Goal: Find specific page/section: Find specific page/section

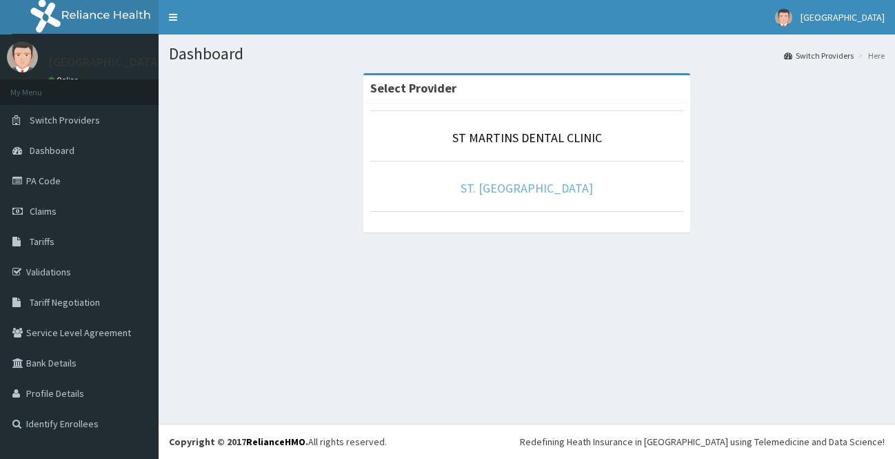
click at [552, 185] on link "ST. [GEOGRAPHIC_DATA]" at bounding box center [527, 188] width 132 height 16
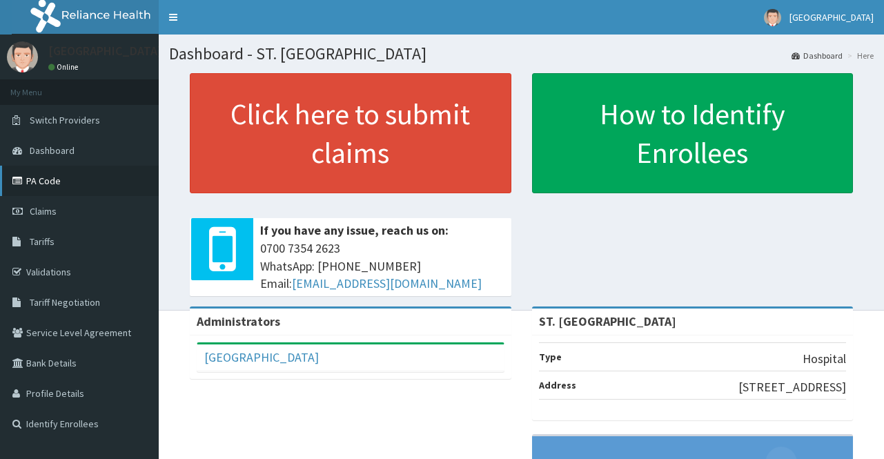
click at [31, 177] on link "PA Code" at bounding box center [79, 181] width 159 height 30
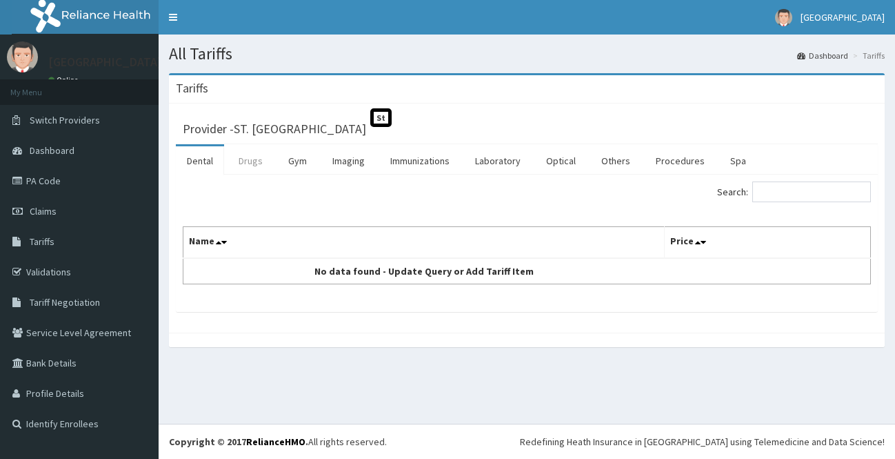
click at [261, 161] on link "Drugs" at bounding box center [251, 160] width 46 height 29
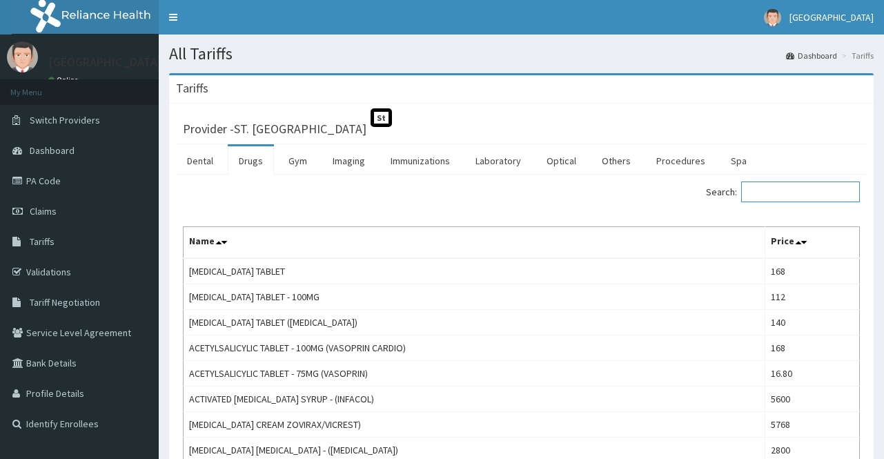
click at [775, 186] on input "Search:" at bounding box center [800, 191] width 119 height 21
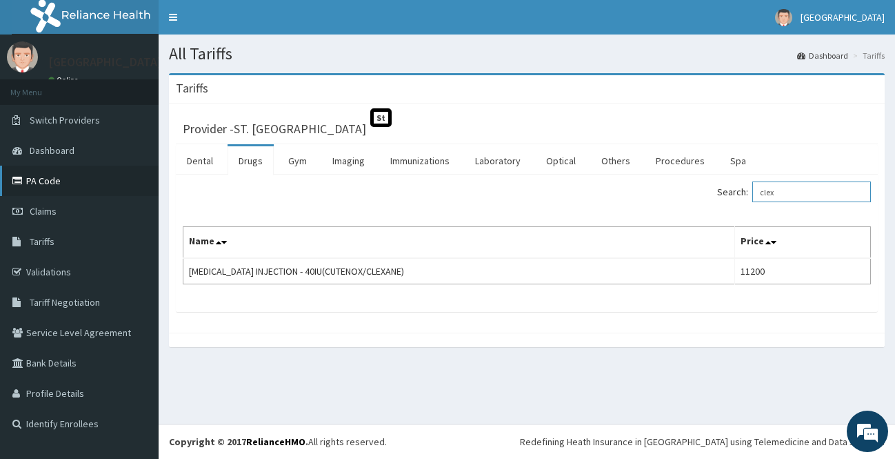
type input "clex"
click at [58, 190] on link "PA Code" at bounding box center [79, 181] width 159 height 30
